Goal: Transaction & Acquisition: Purchase product/service

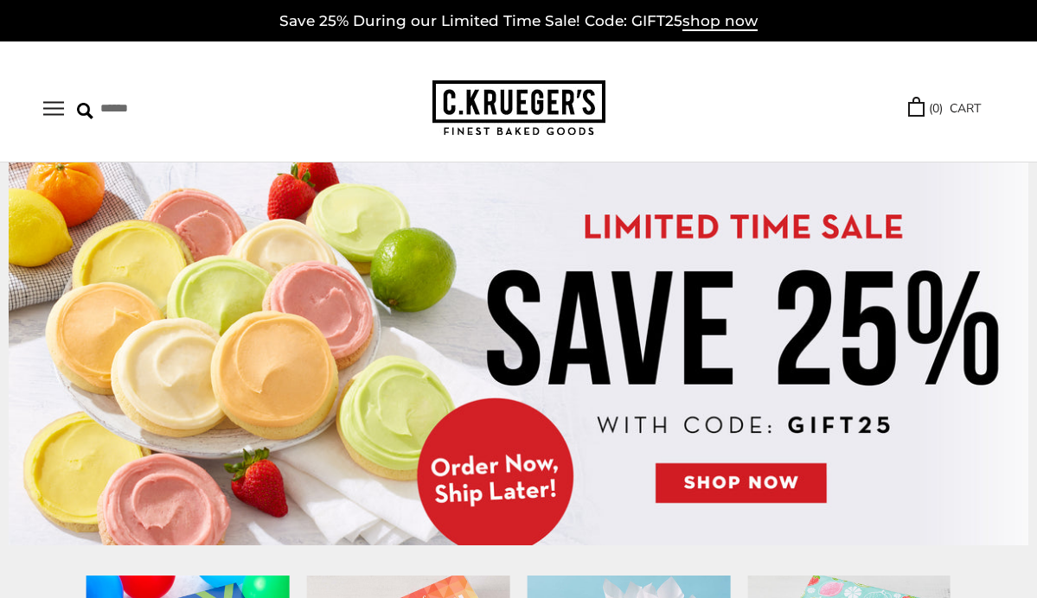
click at [769, 477] on img at bounding box center [518, 354] width 1019 height 383
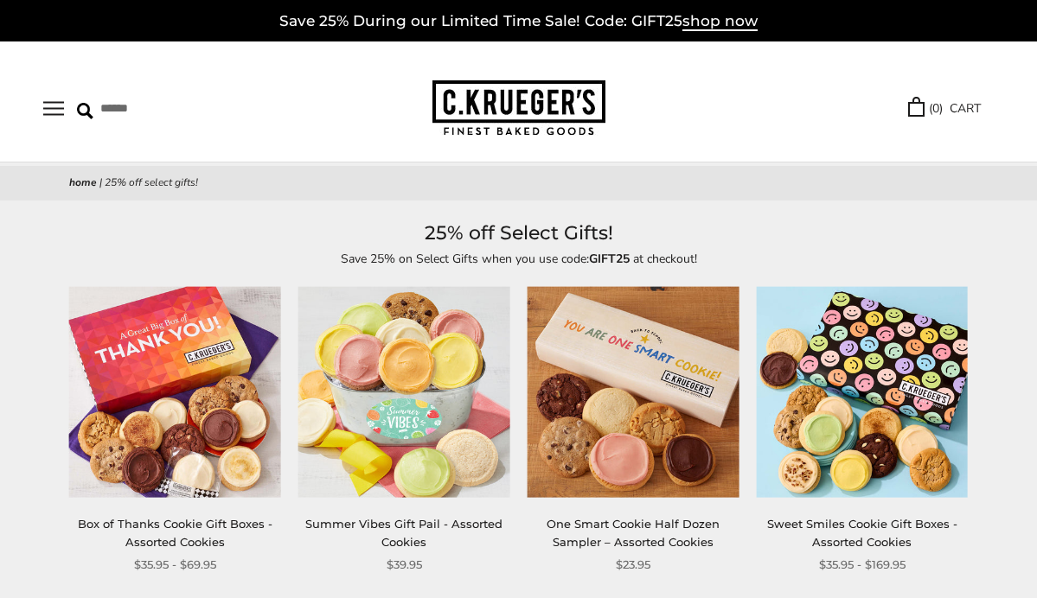
click at [54, 102] on button "Open navigation" at bounding box center [53, 108] width 21 height 15
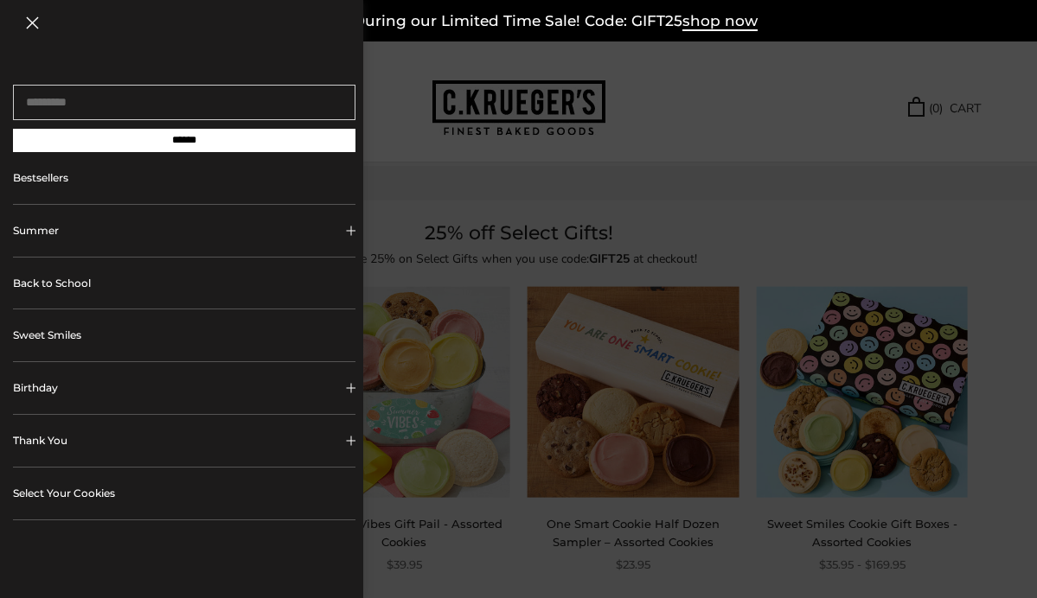
click at [87, 287] on link "Back to School" at bounding box center [184, 284] width 342 height 52
click at [112, 492] on link "Select Your Cookies" at bounding box center [184, 494] width 342 height 52
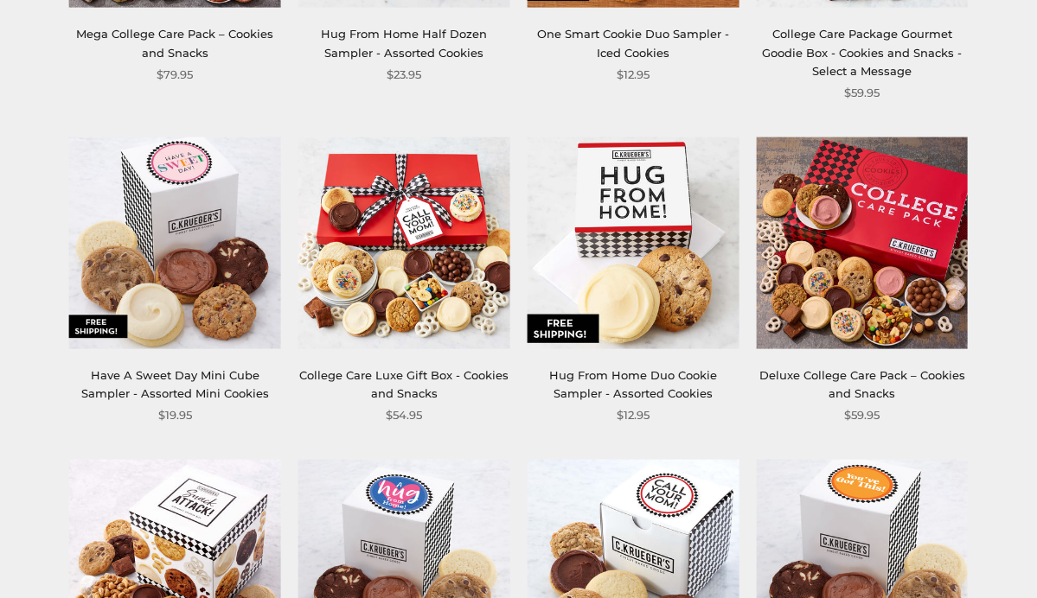
scroll to position [1136, 0]
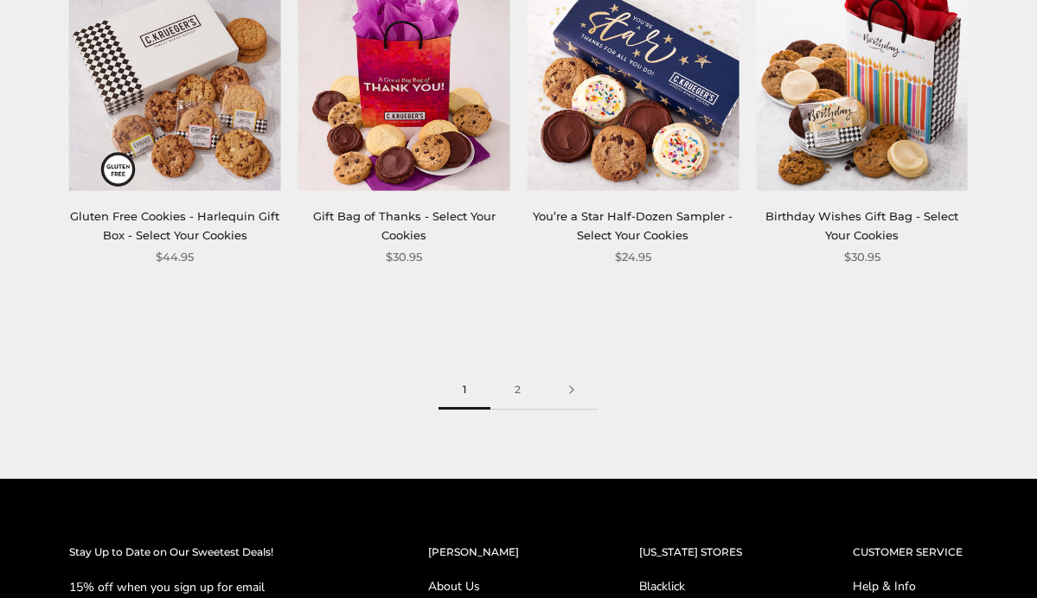
scroll to position [2001, 0]
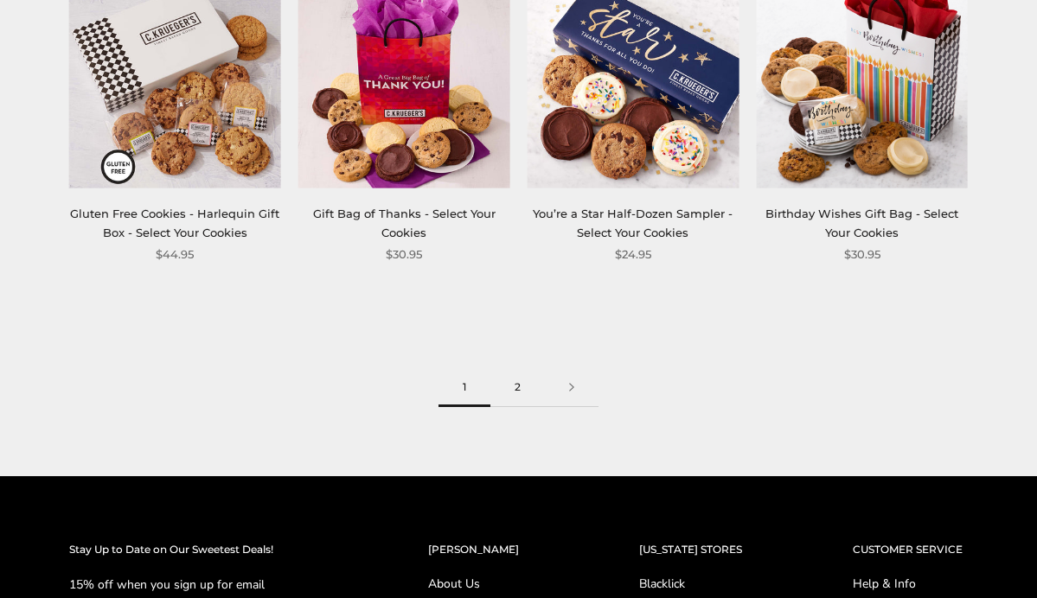
click at [515, 368] on link "2" at bounding box center [517, 387] width 54 height 39
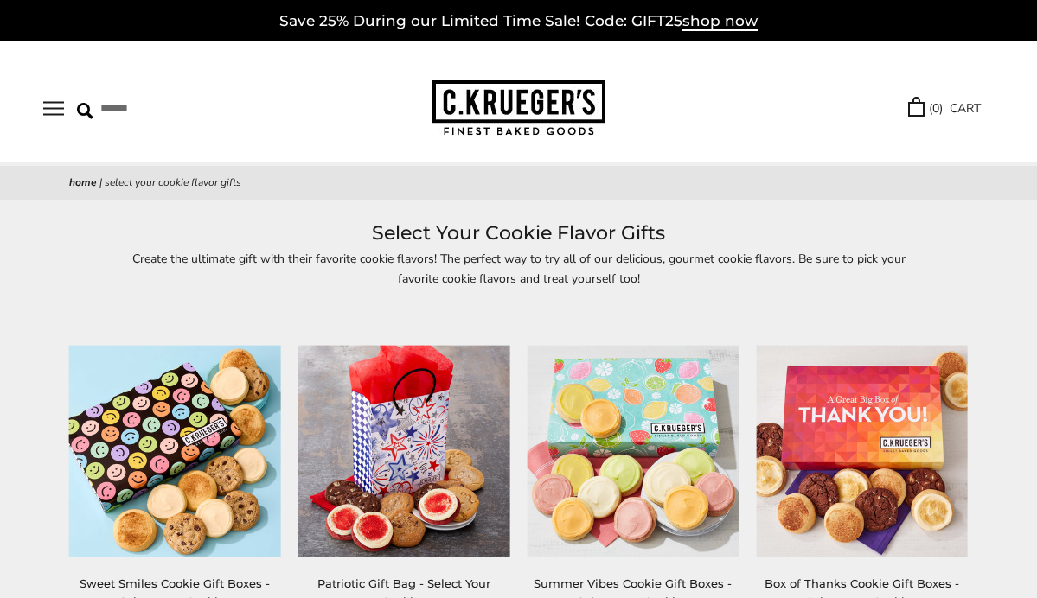
scroll to position [0, 0]
